Goal: Check status: Check status

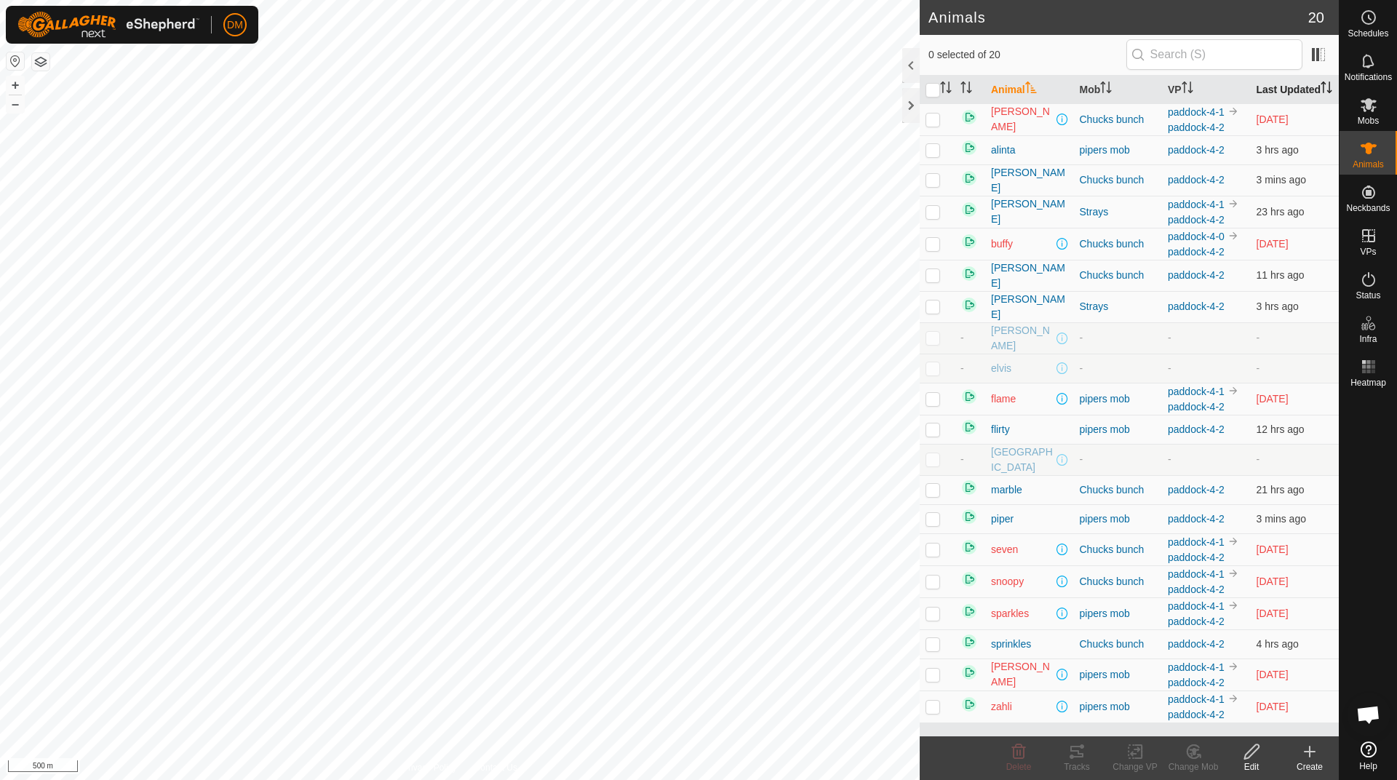
click at [1294, 96] on th "Last Updated" at bounding box center [1295, 90] width 89 height 28
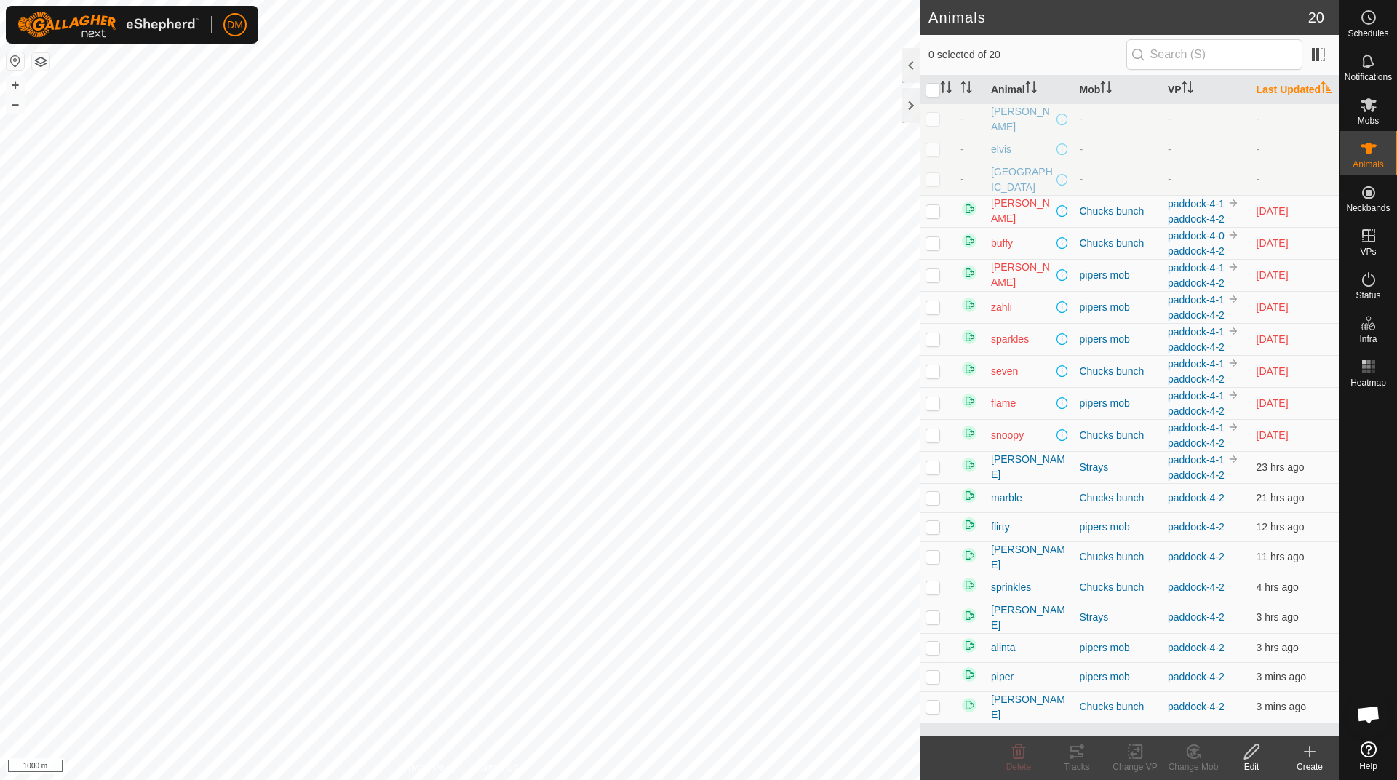
click at [934, 281] on p-checkbox at bounding box center [932, 275] width 15 height 12
click at [933, 281] on p-checkbox at bounding box center [932, 275] width 15 height 12
checkbox input "false"
click at [926, 313] on p-checkbox at bounding box center [932, 307] width 15 height 12
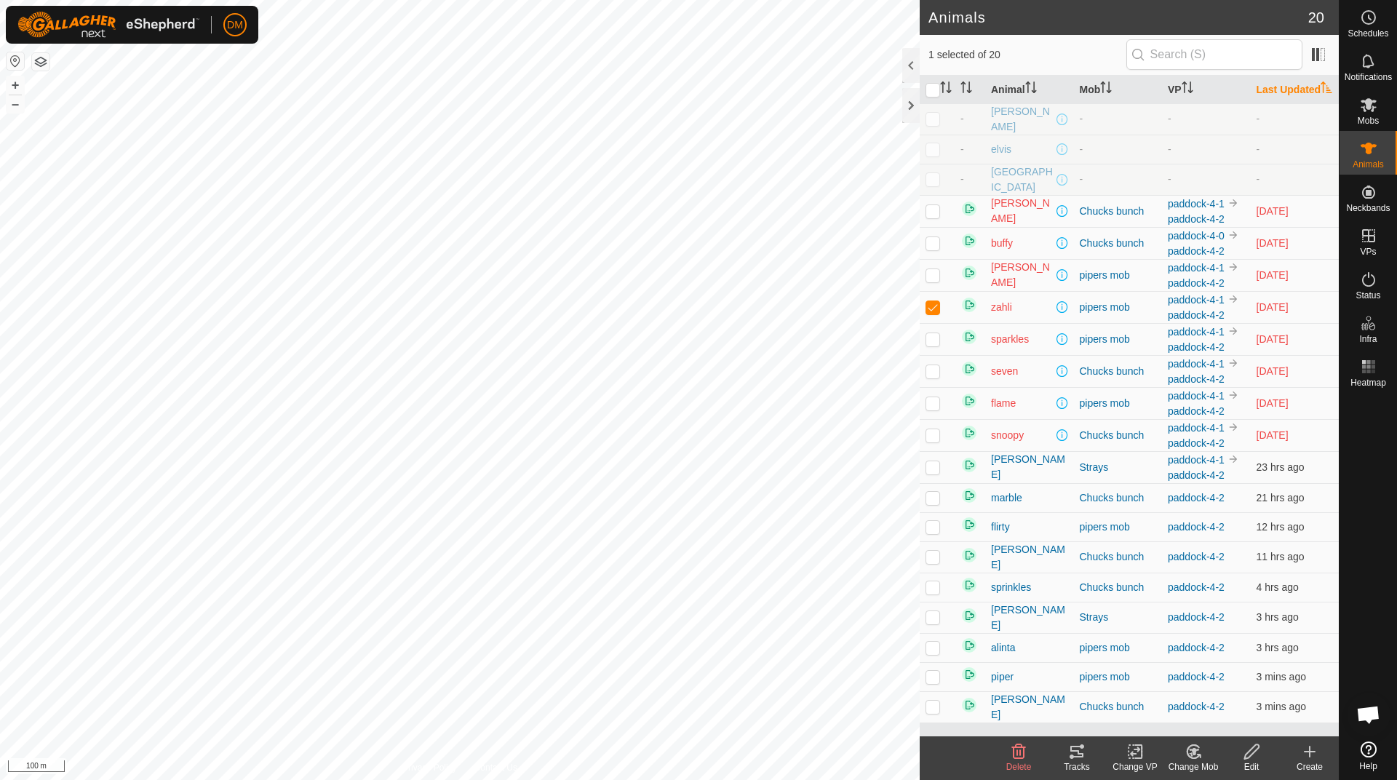
checkbox input "false"
click at [932, 377] on p-checkbox at bounding box center [932, 371] width 15 height 12
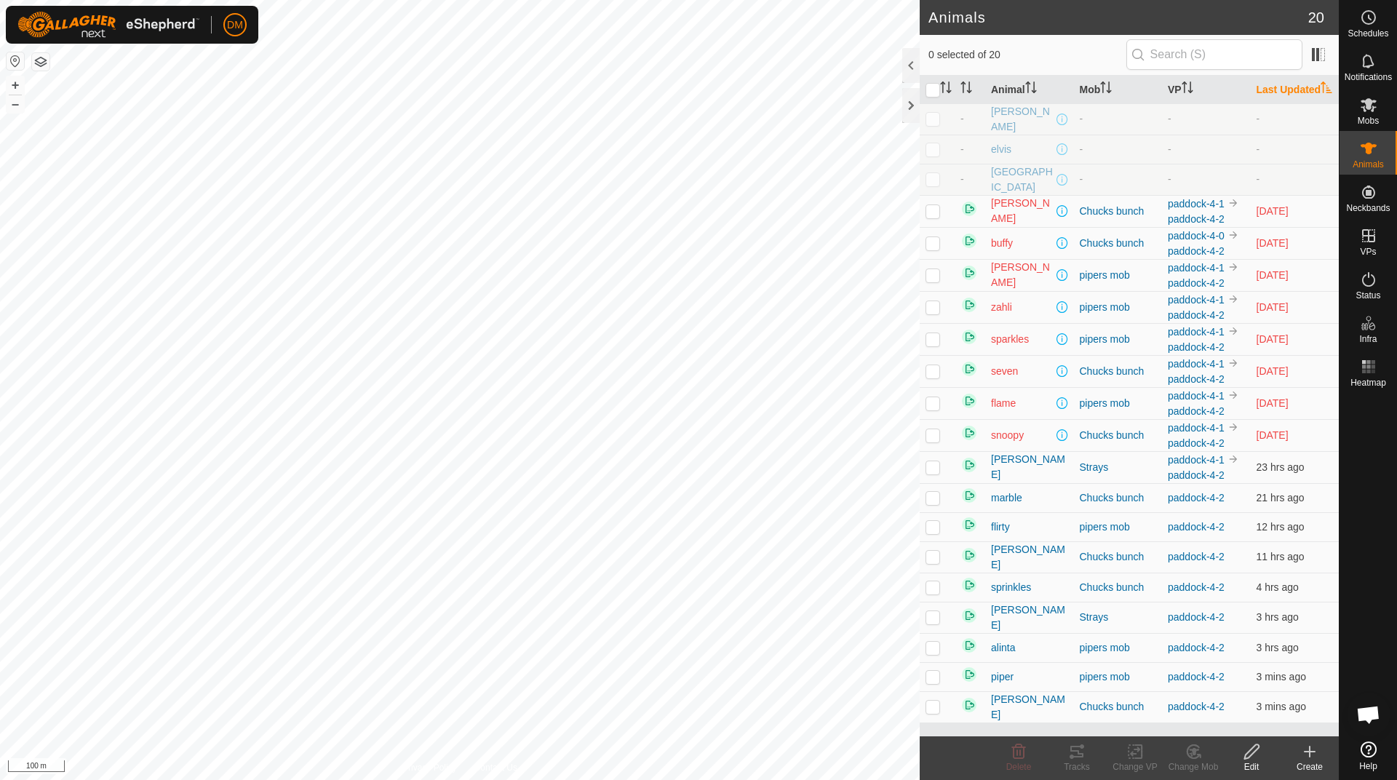
click at [932, 377] on p-checkbox at bounding box center [932, 371] width 15 height 12
checkbox input "false"
click at [933, 409] on p-checkbox at bounding box center [932, 403] width 15 height 12
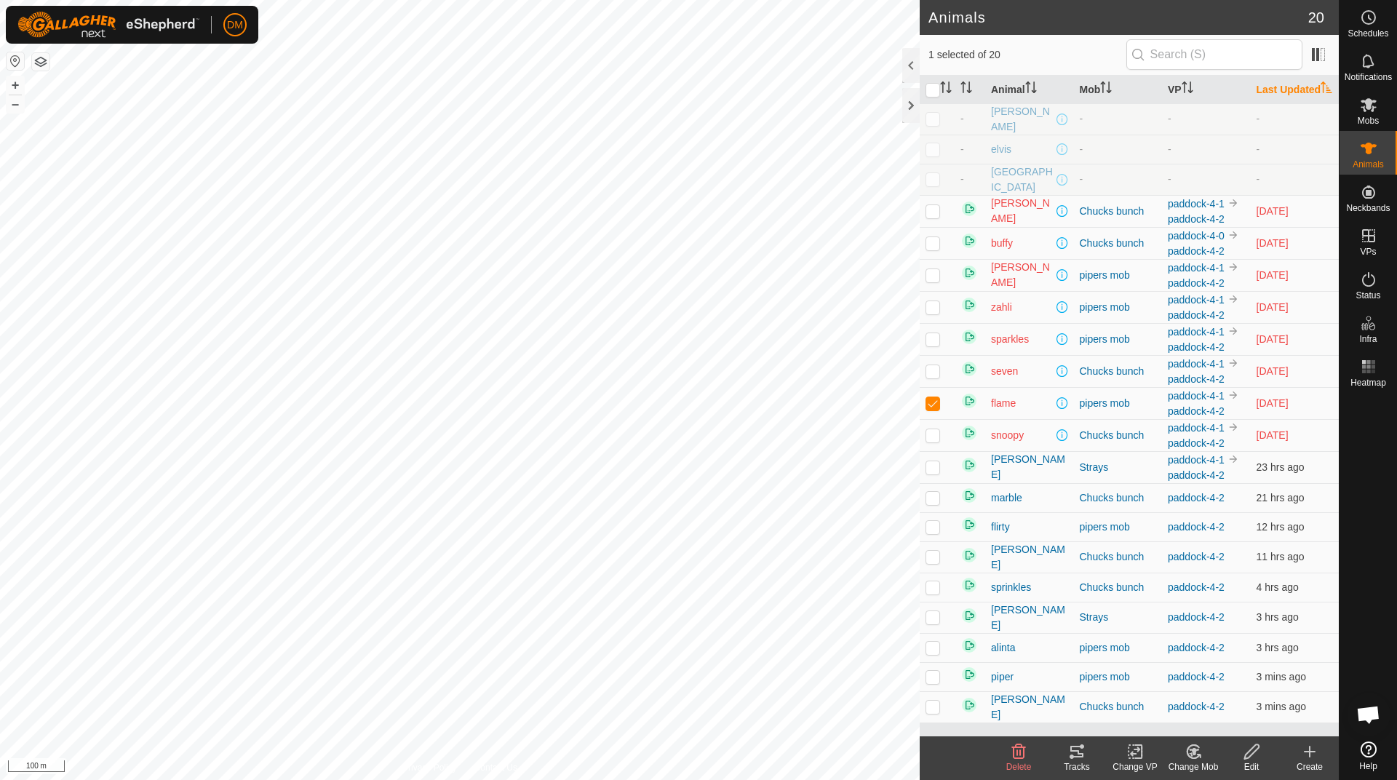
checkbox input "false"
